Goal: Information Seeking & Learning: Learn about a topic

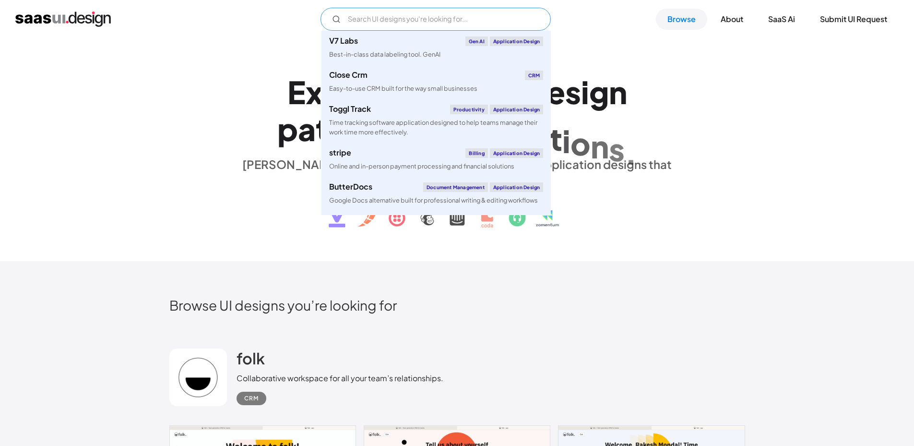
click at [391, 24] on input "Email Form" at bounding box center [436, 19] width 230 height 23
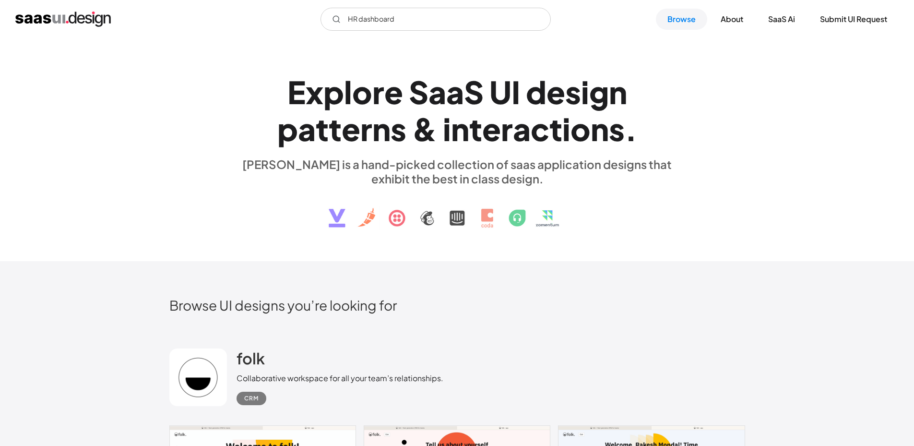
click at [451, 93] on div "a" at bounding box center [455, 91] width 18 height 37
click at [472, 92] on div "S" at bounding box center [474, 91] width 20 height 37
drag, startPoint x: 361, startPoint y: 19, endPoint x: 328, endPoint y: 19, distance: 32.2
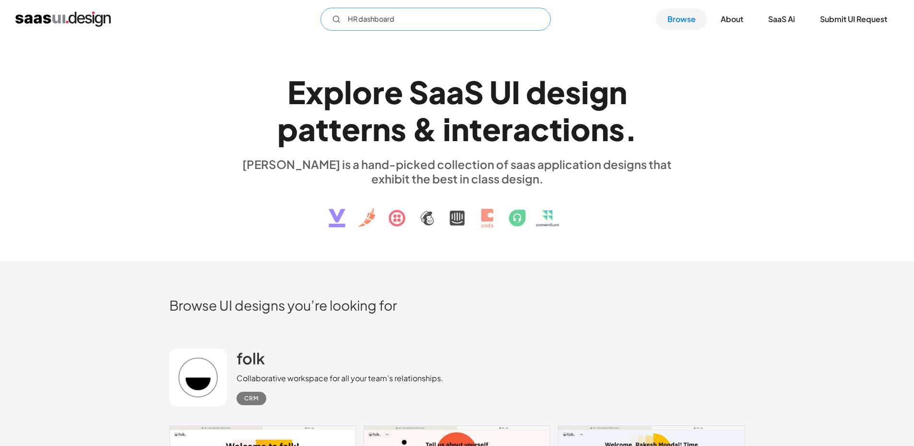
click at [328, 19] on input "HR dashboard" at bounding box center [436, 19] width 230 height 23
type input "dashboard"
click at [432, 161] on div "saasui is a hand-picked collection of saas application designs that exhibit the…" at bounding box center [458, 171] width 442 height 29
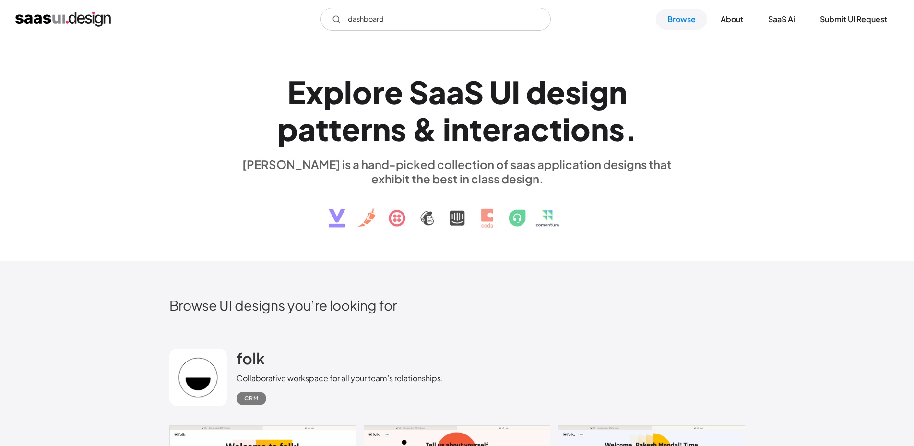
click at [432, 161] on div "saasui is a hand-picked collection of saas application designs that exhibit the…" at bounding box center [458, 171] width 442 height 29
click at [450, 164] on div "saasui is a hand-picked collection of saas application designs that exhibit the…" at bounding box center [458, 171] width 442 height 29
click at [60, 16] on img "home" at bounding box center [63, 19] width 96 height 15
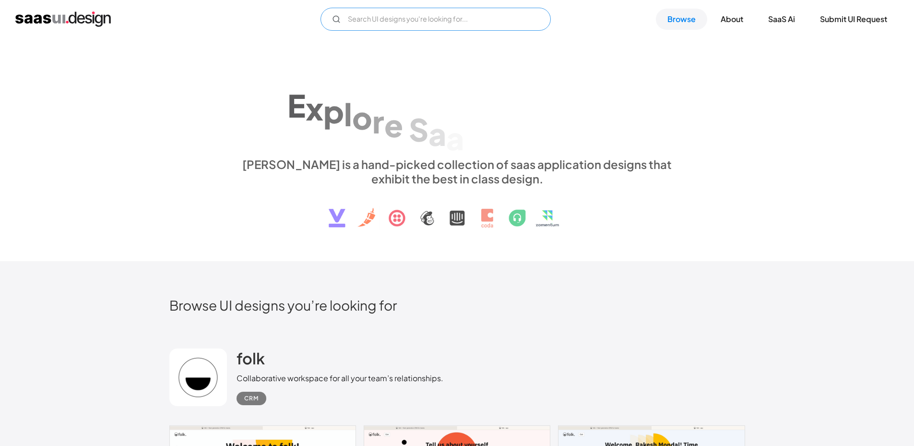
click at [371, 23] on input "Email Form" at bounding box center [436, 19] width 230 height 23
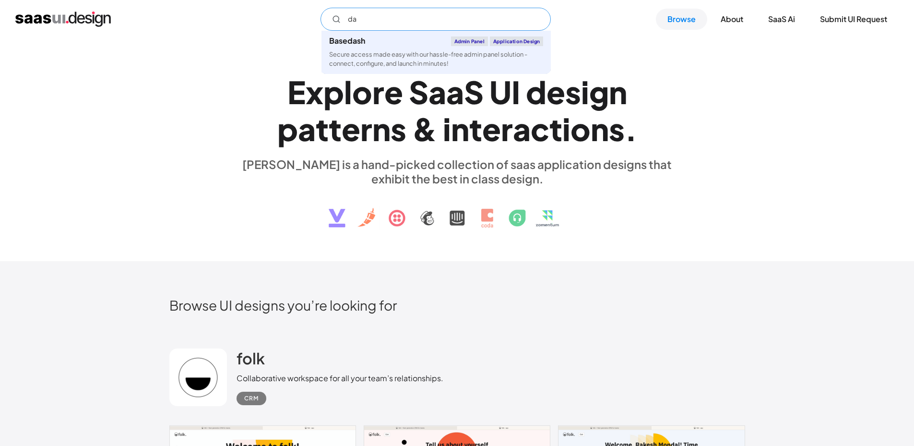
type input "das"
drag, startPoint x: 408, startPoint y: 22, endPoint x: 301, endPoint y: 35, distance: 108.3
click at [301, 35] on div "das Basedash Admin Panel Application Design Secure access made easy with our ha…" at bounding box center [457, 19] width 914 height 38
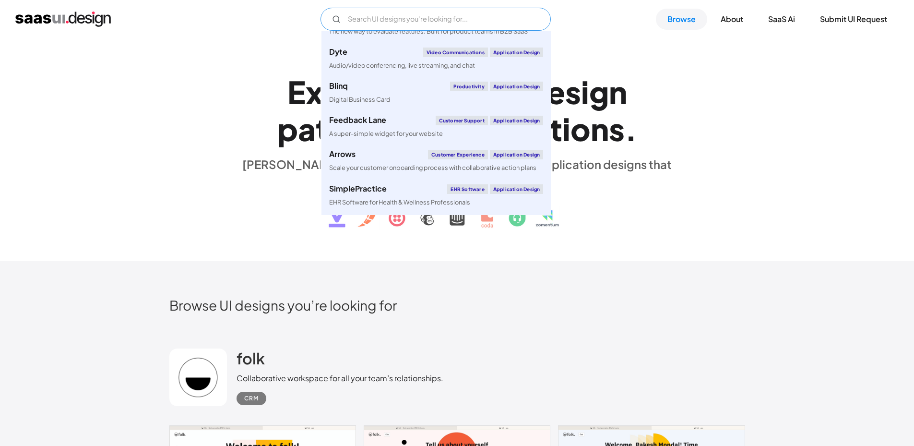
scroll to position [432, 0]
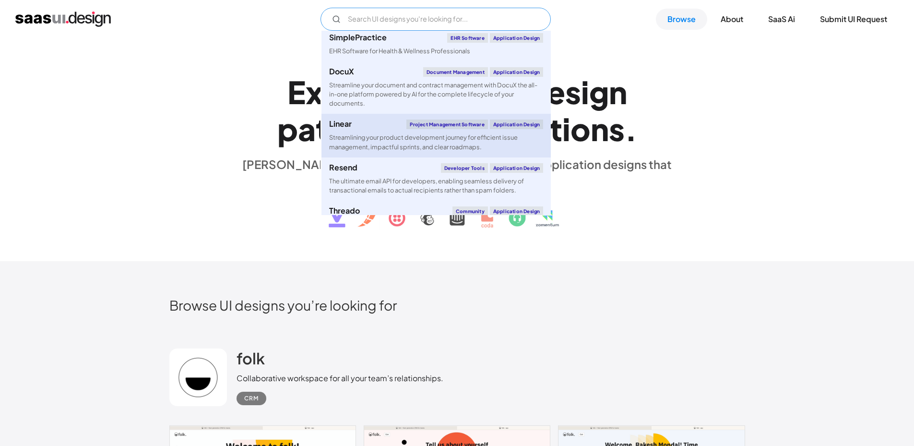
click at [443, 134] on div "Streamlining your product development journey for efficient issue management, i…" at bounding box center [436, 142] width 214 height 18
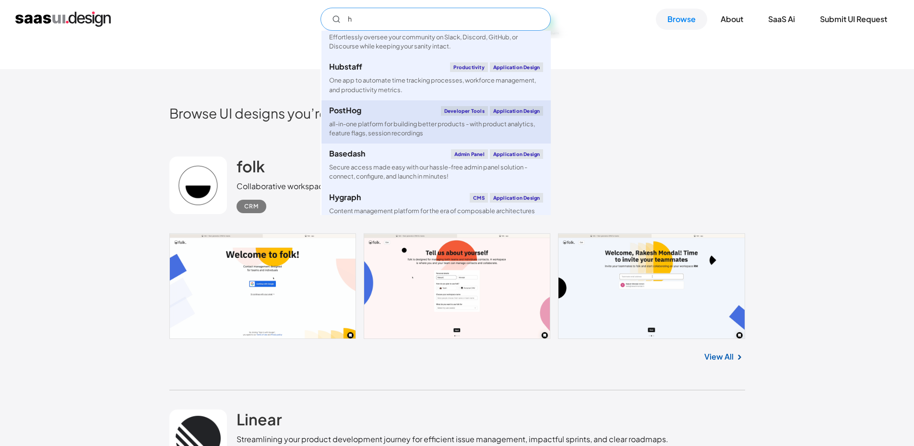
scroll to position [48, 0]
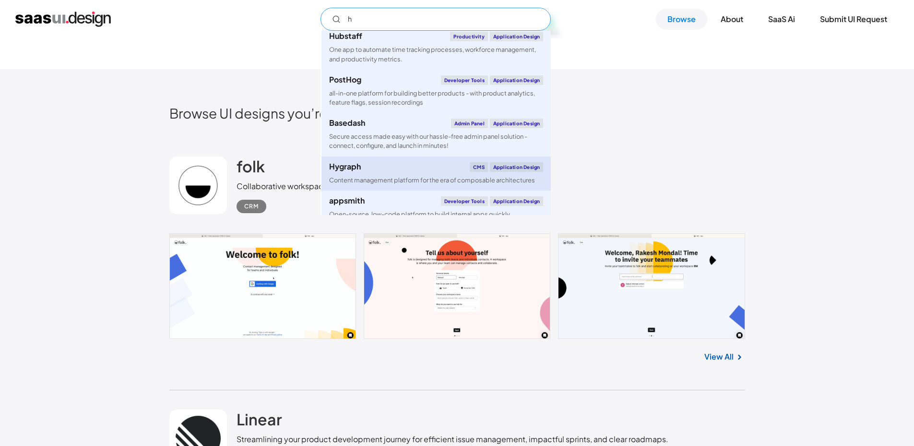
click at [431, 176] on div "Content management platform for the era of composable architectures" at bounding box center [432, 180] width 206 height 9
type input "h"
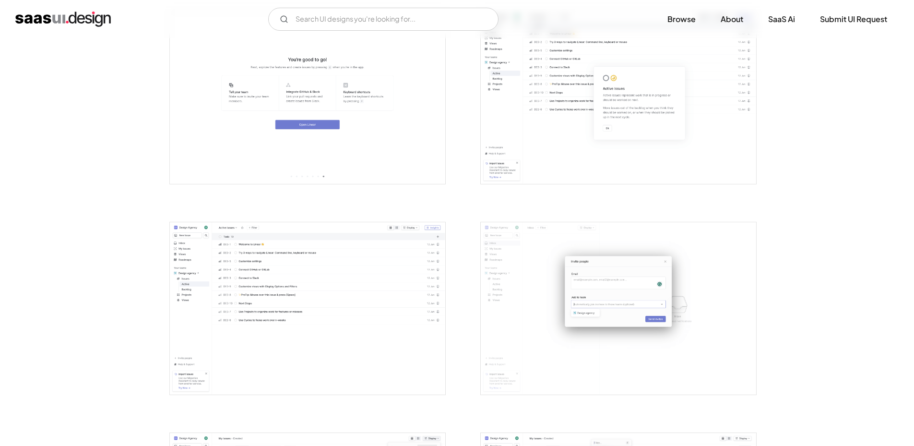
scroll to position [960, 0]
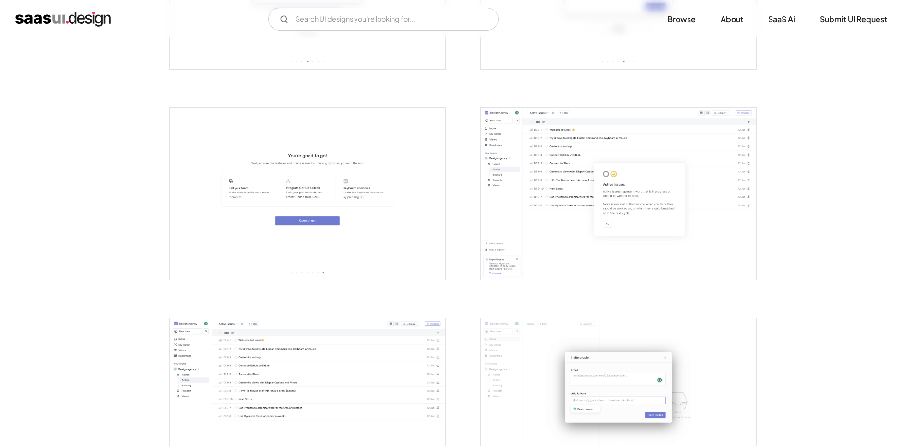
click at [555, 217] on img "open lightbox" at bounding box center [619, 194] width 276 height 172
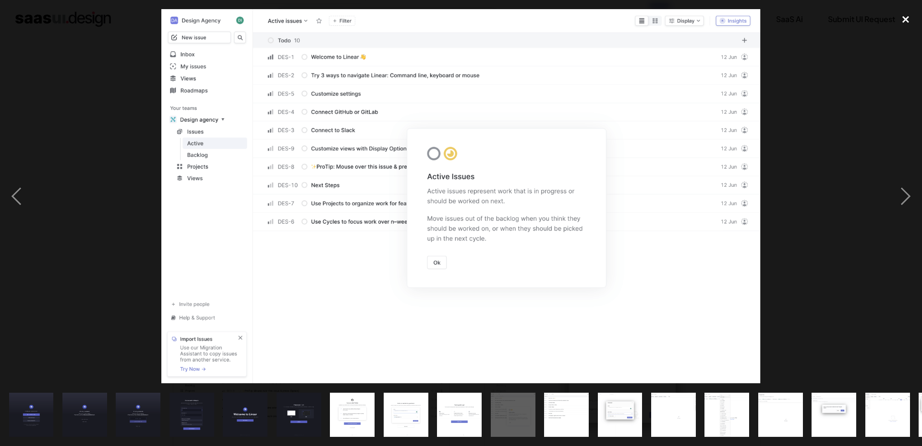
click at [910, 15] on div "close lightbox" at bounding box center [905, 19] width 33 height 21
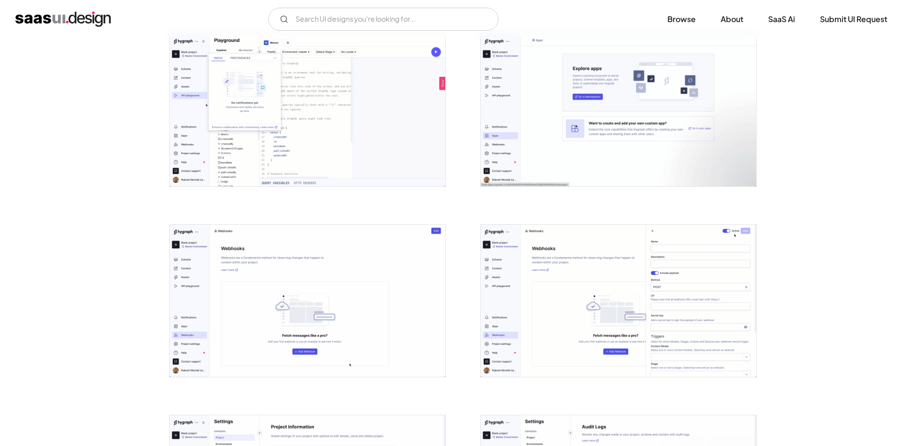
scroll to position [1440, 0]
